Goal: Book appointment/travel/reservation

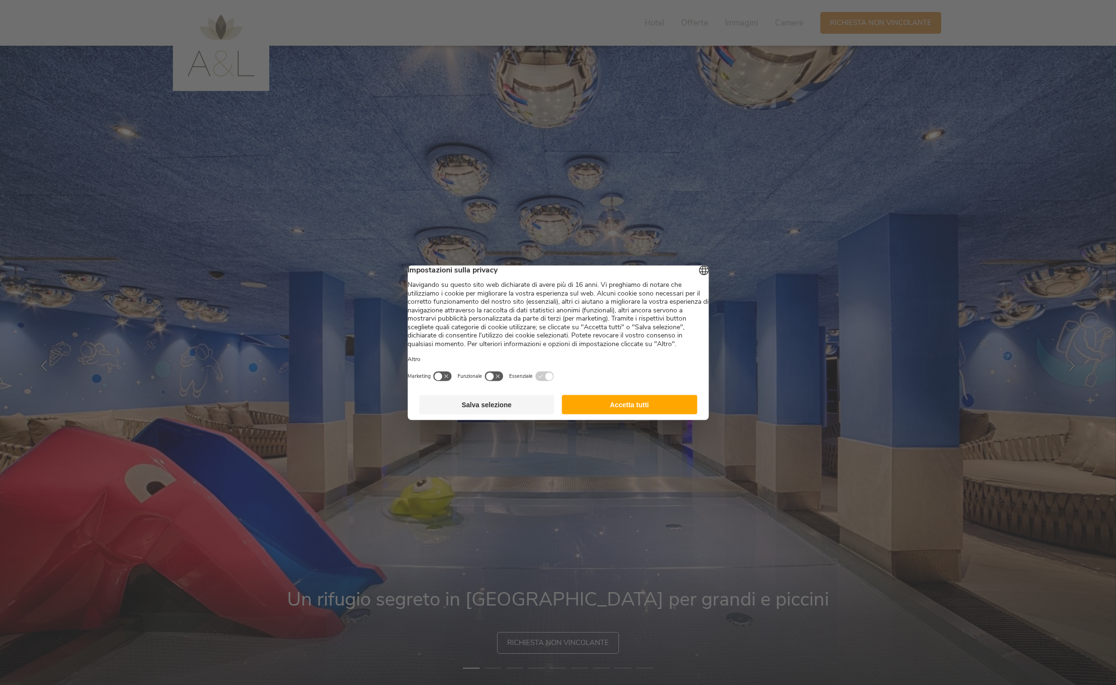
click at [661, 409] on button "Accetta tutti" at bounding box center [629, 404] width 135 height 19
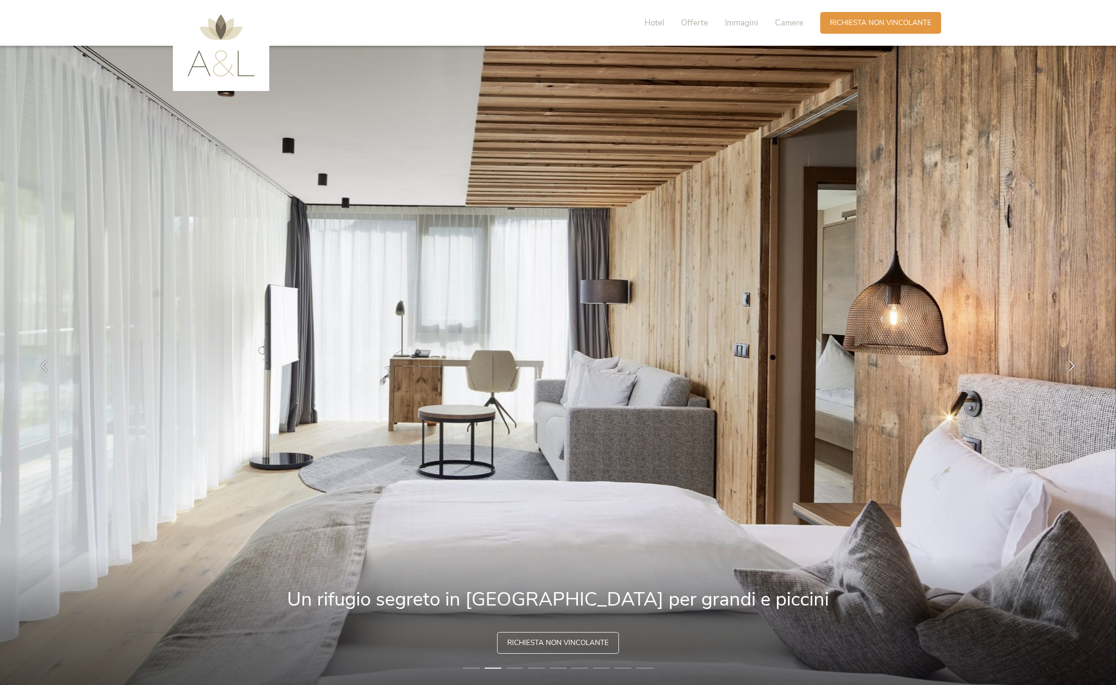
click at [230, 72] on img at bounding box center [220, 45] width 67 height 62
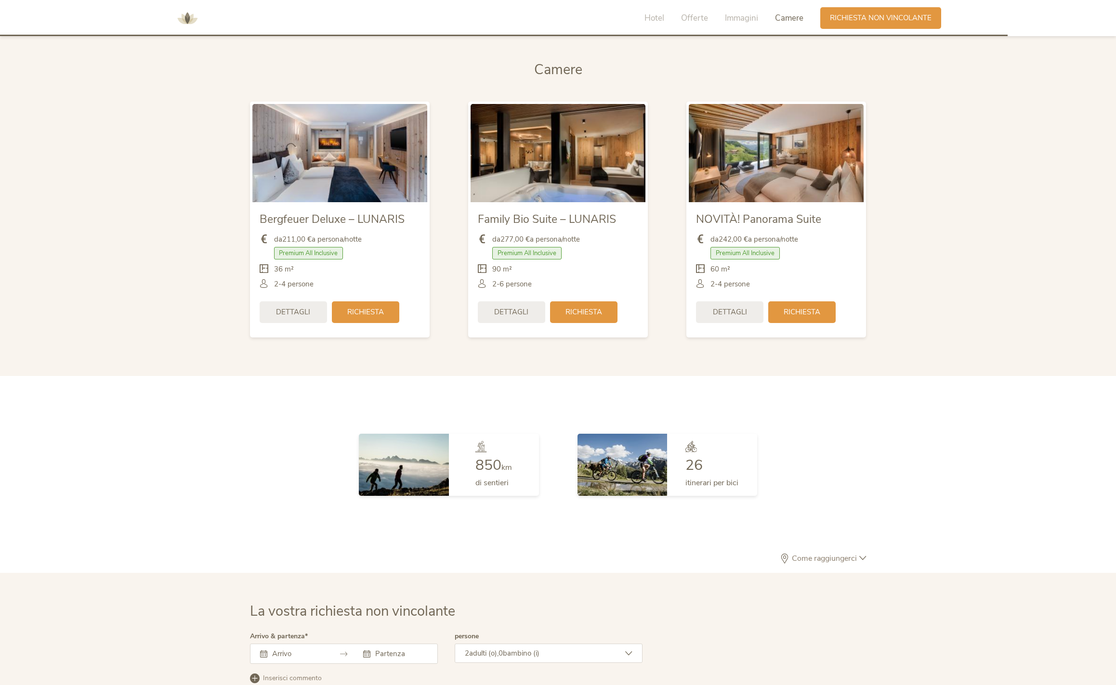
scroll to position [2574, 0]
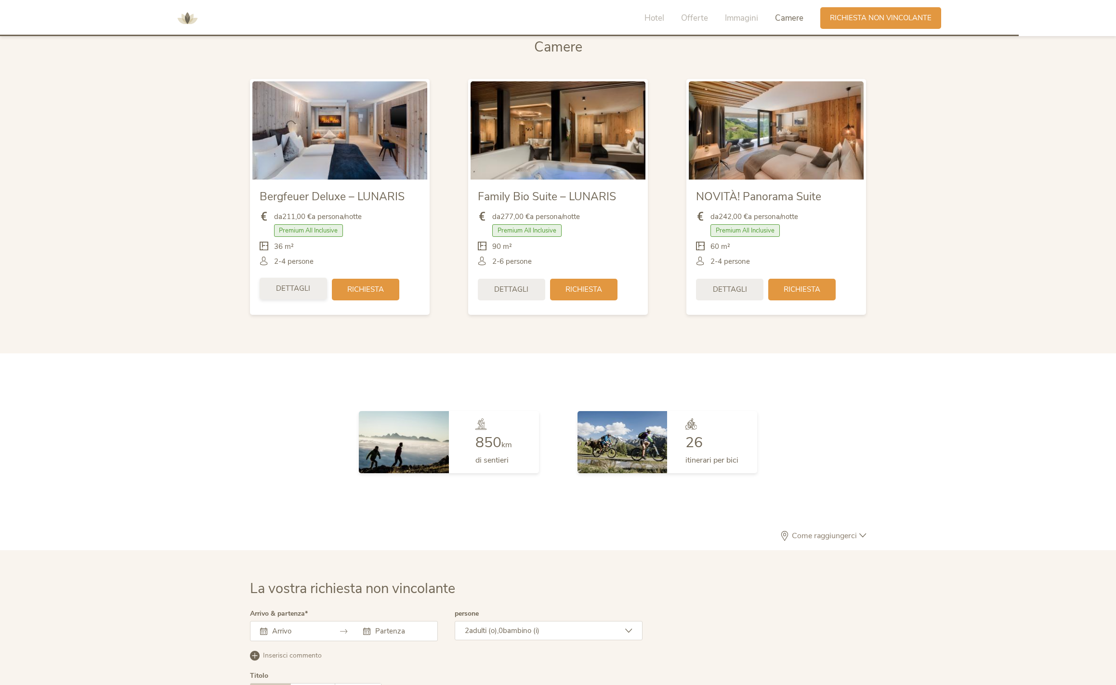
click at [292, 294] on span "Dettagli" at bounding box center [293, 289] width 34 height 10
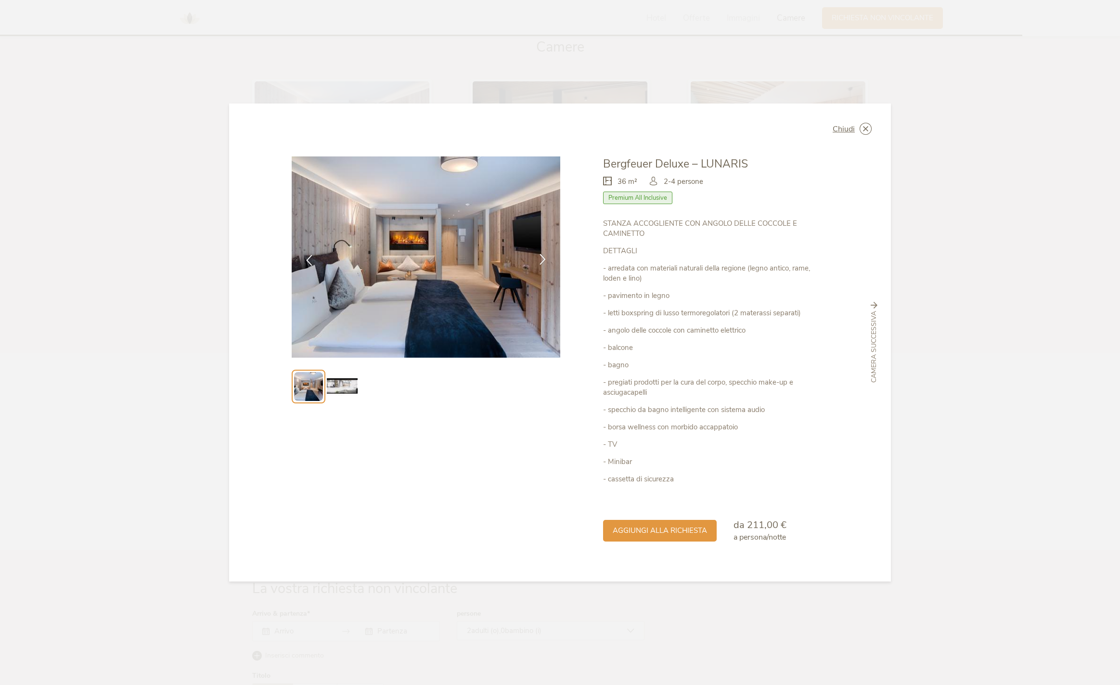
click at [545, 259] on icon at bounding box center [542, 259] width 11 height 11
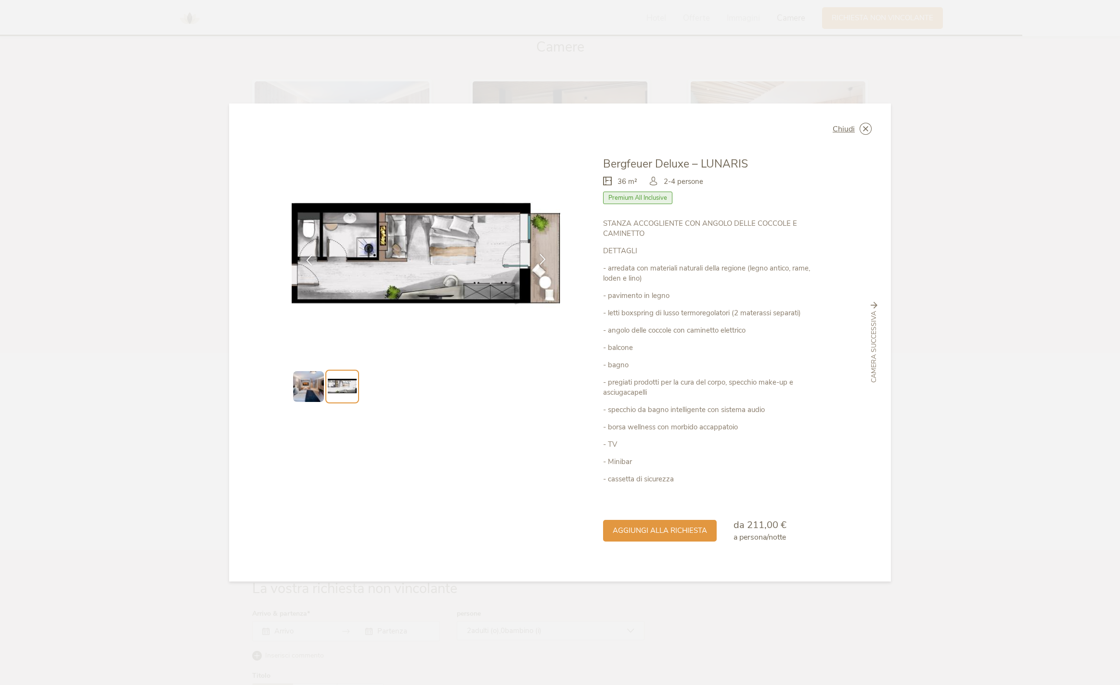
click at [545, 258] on icon at bounding box center [542, 259] width 11 height 11
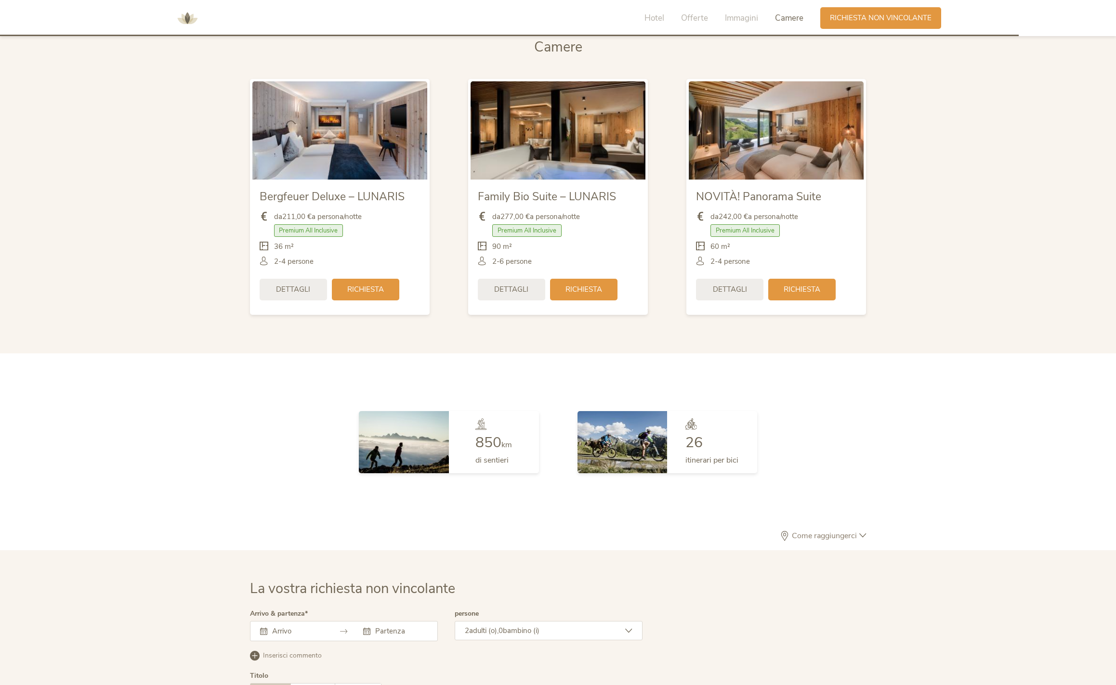
click at [560, 147] on img at bounding box center [557, 130] width 175 height 98
click at [527, 290] on span "Dettagli" at bounding box center [511, 289] width 34 height 10
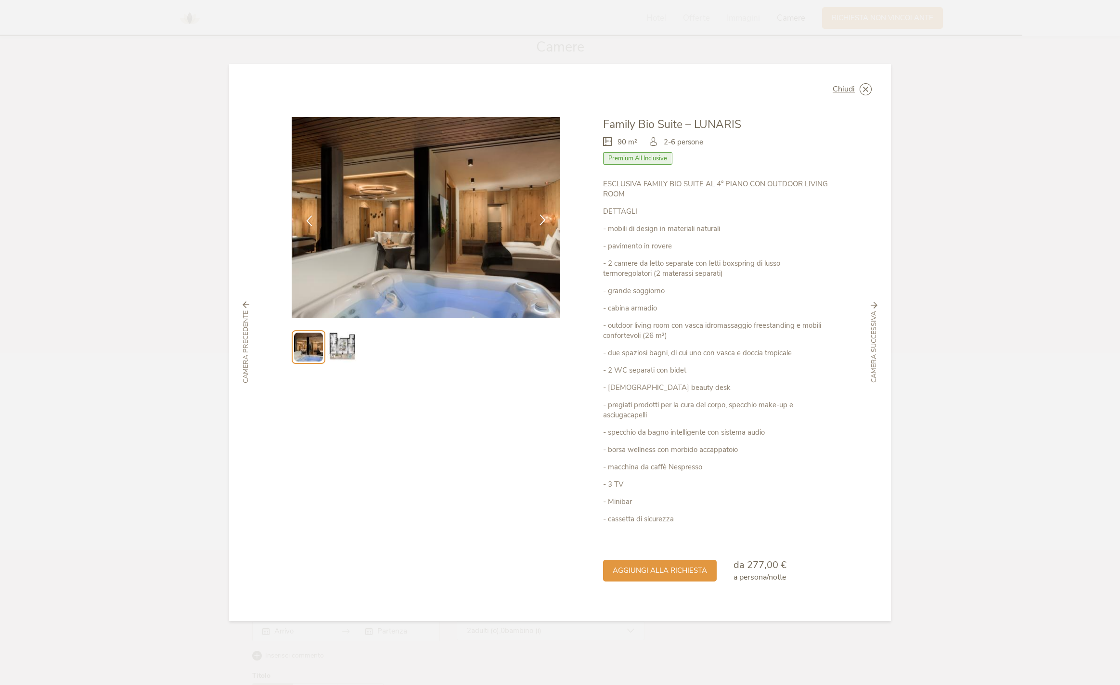
click at [536, 217] on div at bounding box center [543, 221] width 30 height 30
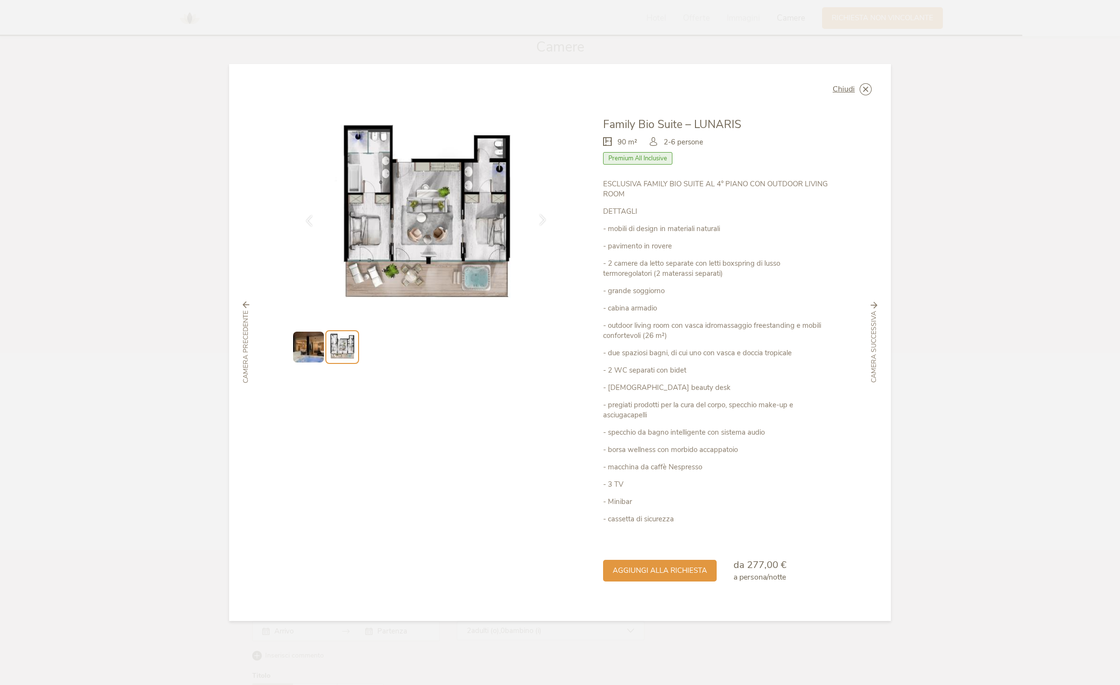
click at [536, 216] on div at bounding box center [543, 221] width 30 height 30
click at [537, 216] on icon at bounding box center [542, 219] width 11 height 11
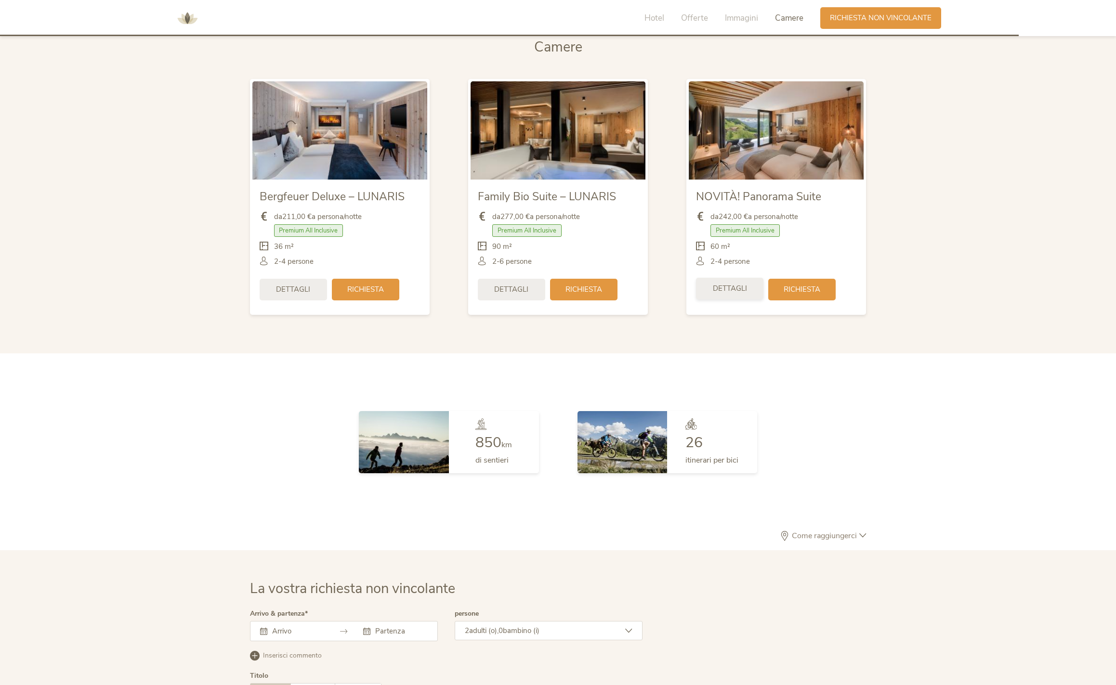
click at [726, 293] on span "Dettagli" at bounding box center [730, 289] width 34 height 10
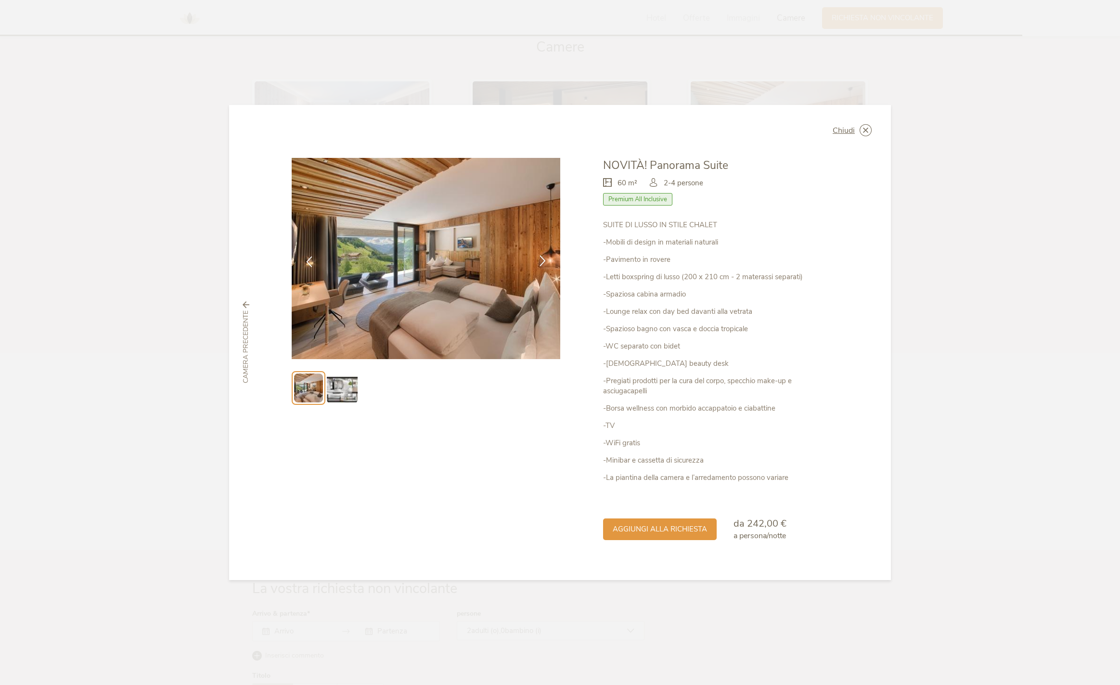
click at [544, 264] on icon at bounding box center [542, 260] width 11 height 11
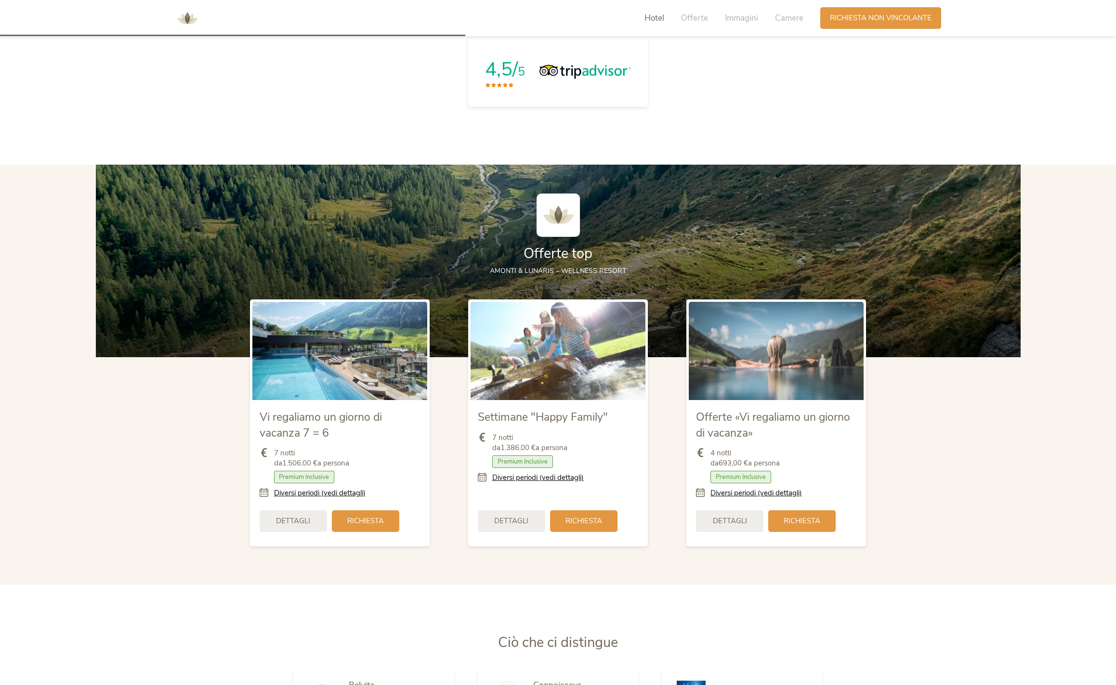
scroll to position [1184, 0]
